Goal: Navigation & Orientation: Find specific page/section

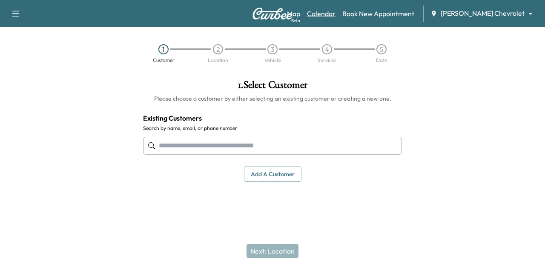
click at [335, 11] on link "Calendar" at bounding box center [321, 14] width 29 height 10
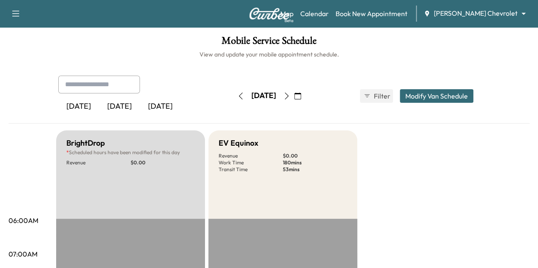
click at [290, 96] on icon "button" at bounding box center [286, 96] width 7 height 7
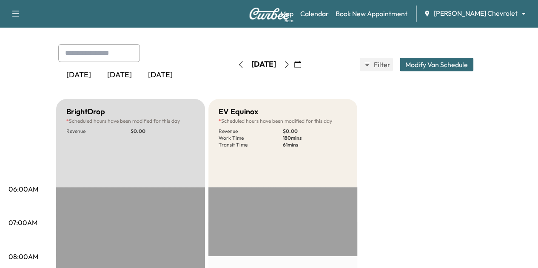
click at [290, 62] on icon "button" at bounding box center [286, 64] width 7 height 7
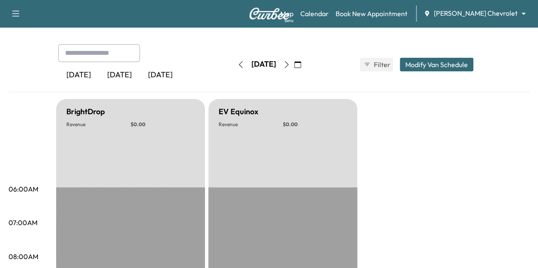
click at [294, 65] on button "button" at bounding box center [287, 65] width 14 height 14
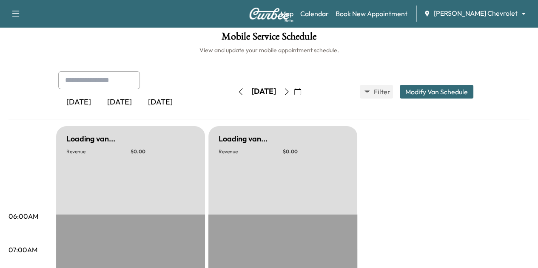
scroll to position [31, 0]
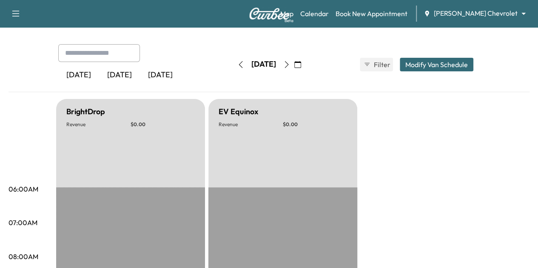
click at [288, 62] on icon "button" at bounding box center [287, 64] width 4 height 7
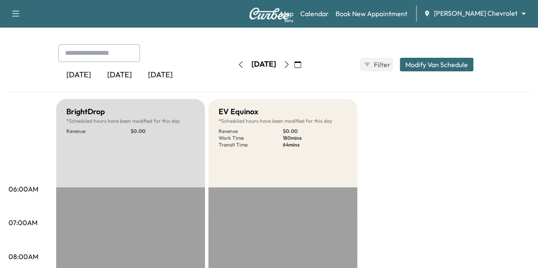
click at [290, 63] on icon "button" at bounding box center [286, 64] width 7 height 7
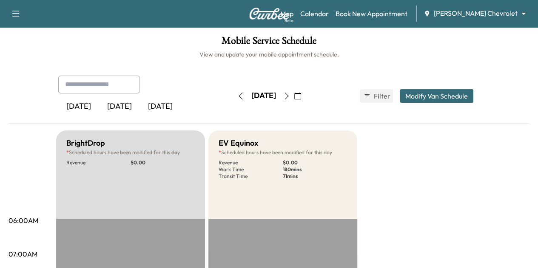
click at [294, 100] on button "button" at bounding box center [287, 96] width 14 height 14
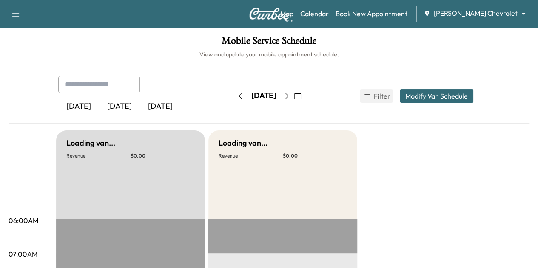
click at [294, 100] on button "button" at bounding box center [287, 96] width 14 height 14
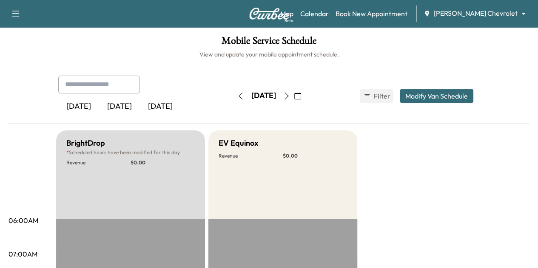
click at [294, 100] on button "button" at bounding box center [287, 96] width 14 height 14
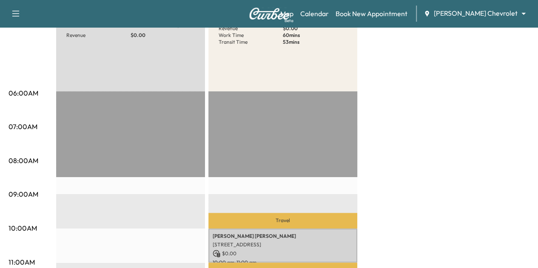
scroll to position [127, 0]
drag, startPoint x: 308, startPoint y: 74, endPoint x: 389, endPoint y: 44, distance: 86.1
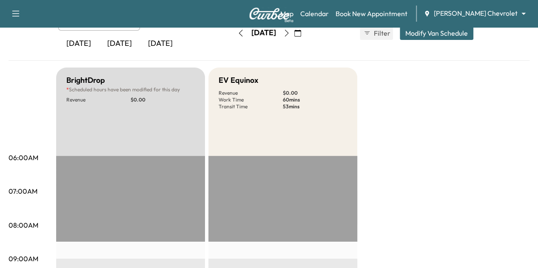
scroll to position [62, 0]
